Goal: Information Seeking & Learning: Learn about a topic

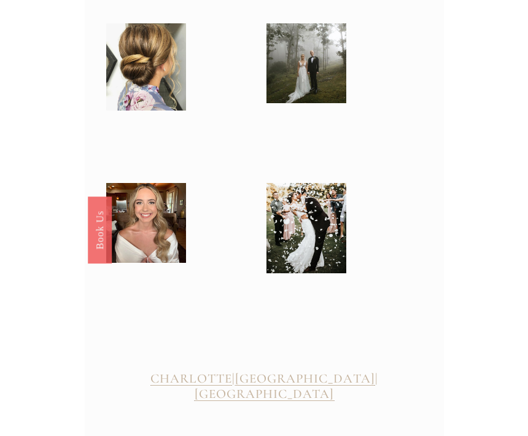
scroll to position [1272, 0]
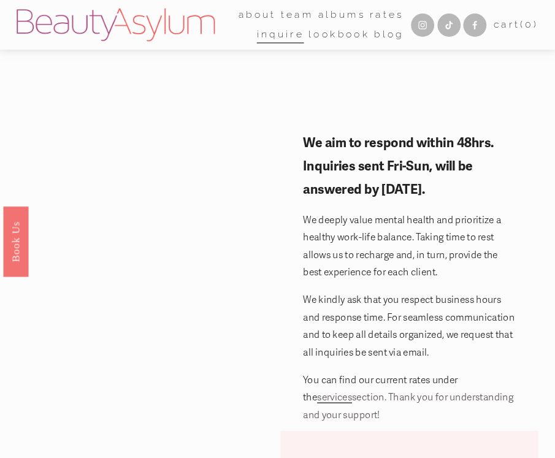
scroll to position [4, 0]
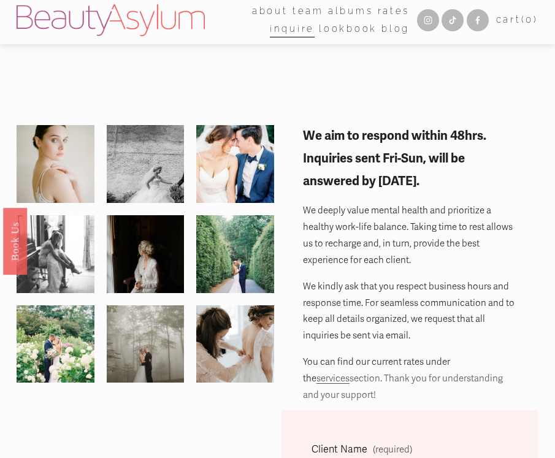
click at [0, 0] on div at bounding box center [0, 0] width 0 height 0
click at [265, 161] on link "Rates" at bounding box center [277, 163] width 75 height 28
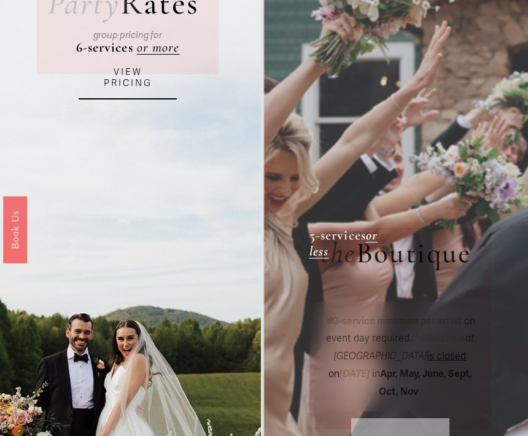
scroll to position [173, 0]
click at [128, 79] on link "VIEW PRICING" at bounding box center [128, 77] width 98 height 43
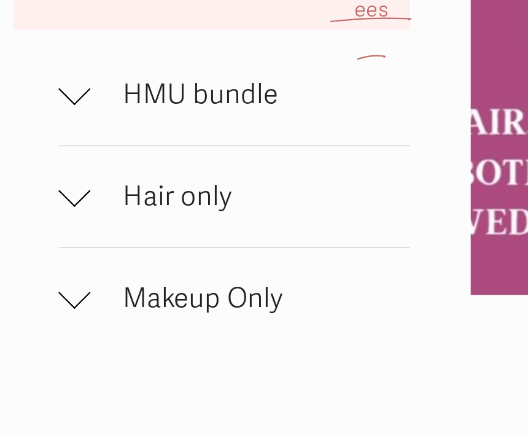
scroll to position [561, 0]
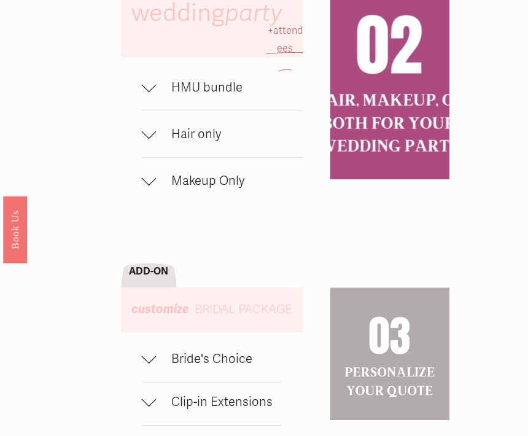
click at [182, 189] on span "Makeup Only" at bounding box center [230, 181] width 146 height 15
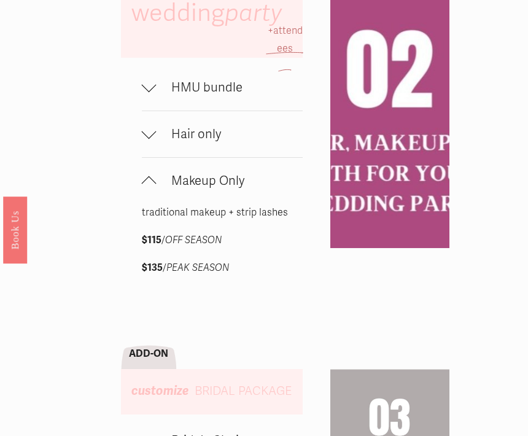
click at [204, 142] on button "Hair only" at bounding box center [222, 134] width 161 height 46
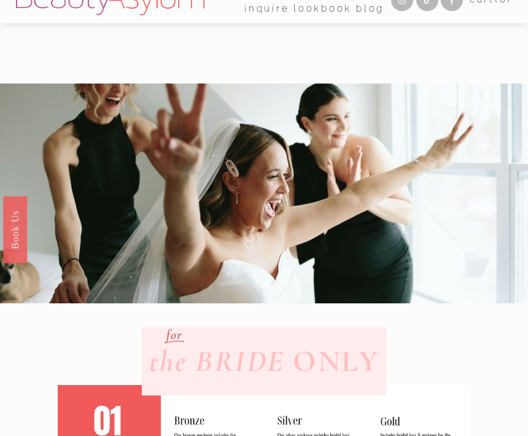
scroll to position [0, 0]
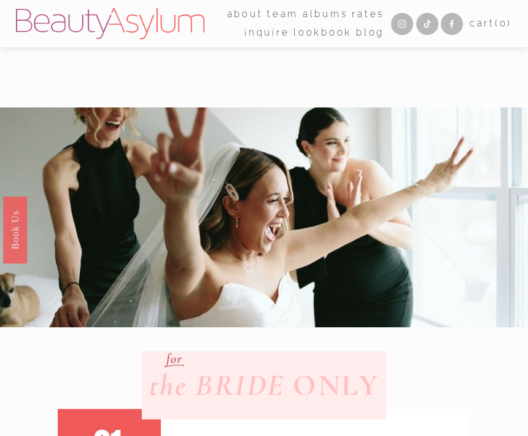
click at [0, 0] on div at bounding box center [0, 0] width 0 height 0
